Goal: Task Accomplishment & Management: Use online tool/utility

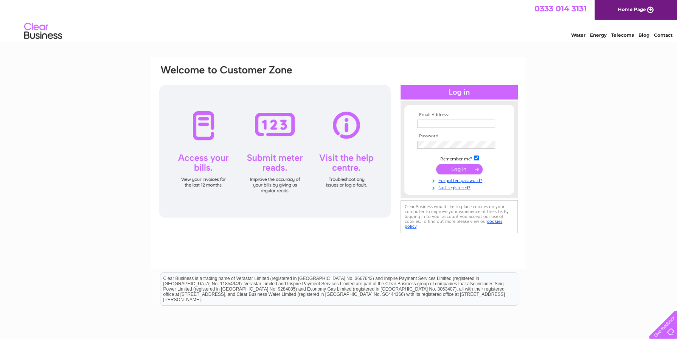
click at [436, 124] on input "text" at bounding box center [456, 124] width 78 height 8
type input "[EMAIL_ADDRESS][DOMAIN_NAME]"
click at [447, 167] on input "submit" at bounding box center [459, 170] width 47 height 11
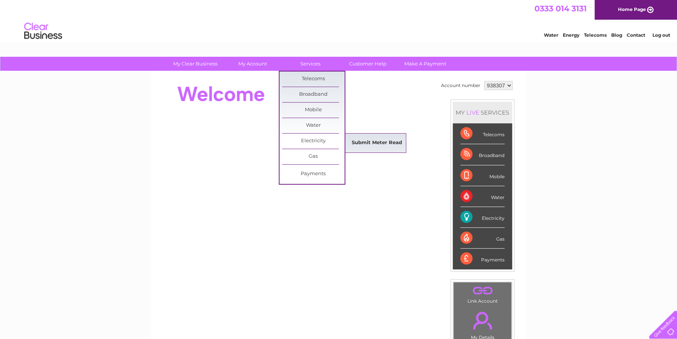
click at [376, 138] on link "Submit Meter Read" at bounding box center [377, 142] width 62 height 15
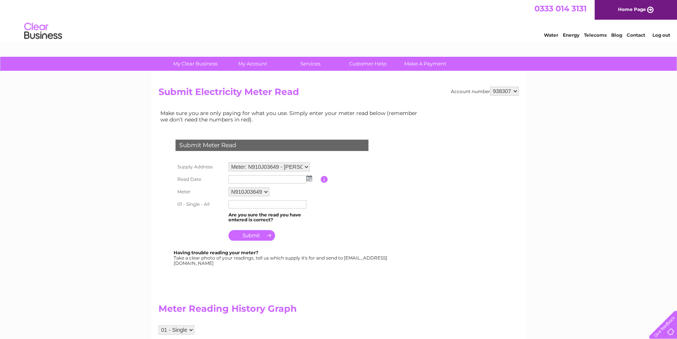
click at [243, 180] on input "text" at bounding box center [267, 179] width 78 height 8
click at [308, 179] on img at bounding box center [310, 178] width 6 height 6
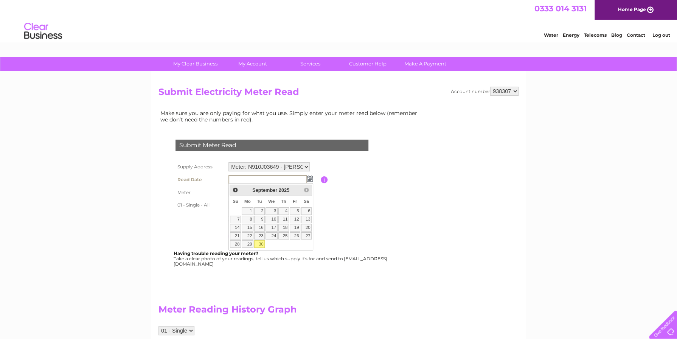
click at [258, 244] on link "30" at bounding box center [259, 244] width 11 height 8
type input "[DATE]"
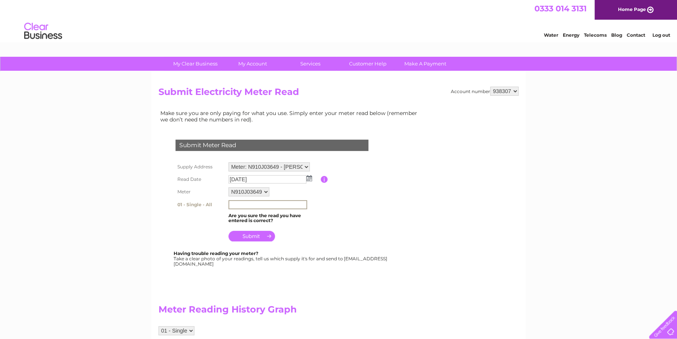
click at [237, 202] on input "text" at bounding box center [267, 204] width 79 height 9
type input "250427"
click at [261, 236] on input "submit" at bounding box center [251, 235] width 47 height 11
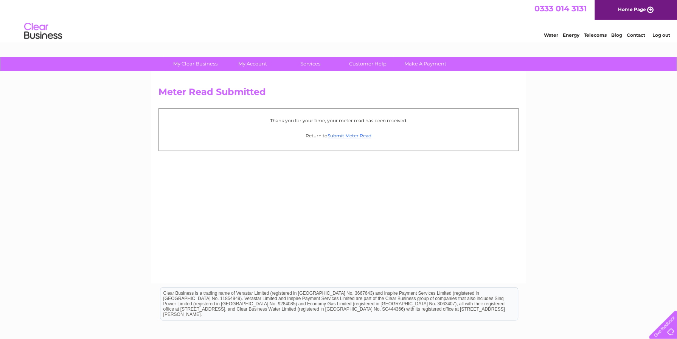
drag, startPoint x: 388, startPoint y: 255, endPoint x: 635, endPoint y: 265, distance: 247.2
click at [635, 265] on div "My Clear Business Login Details My Details My Preferences Link Account My Accou…" at bounding box center [338, 235] width 677 height 356
click at [664, 34] on link "Log out" at bounding box center [661, 35] width 18 height 6
